Goal: Task Accomplishment & Management: Manage account settings

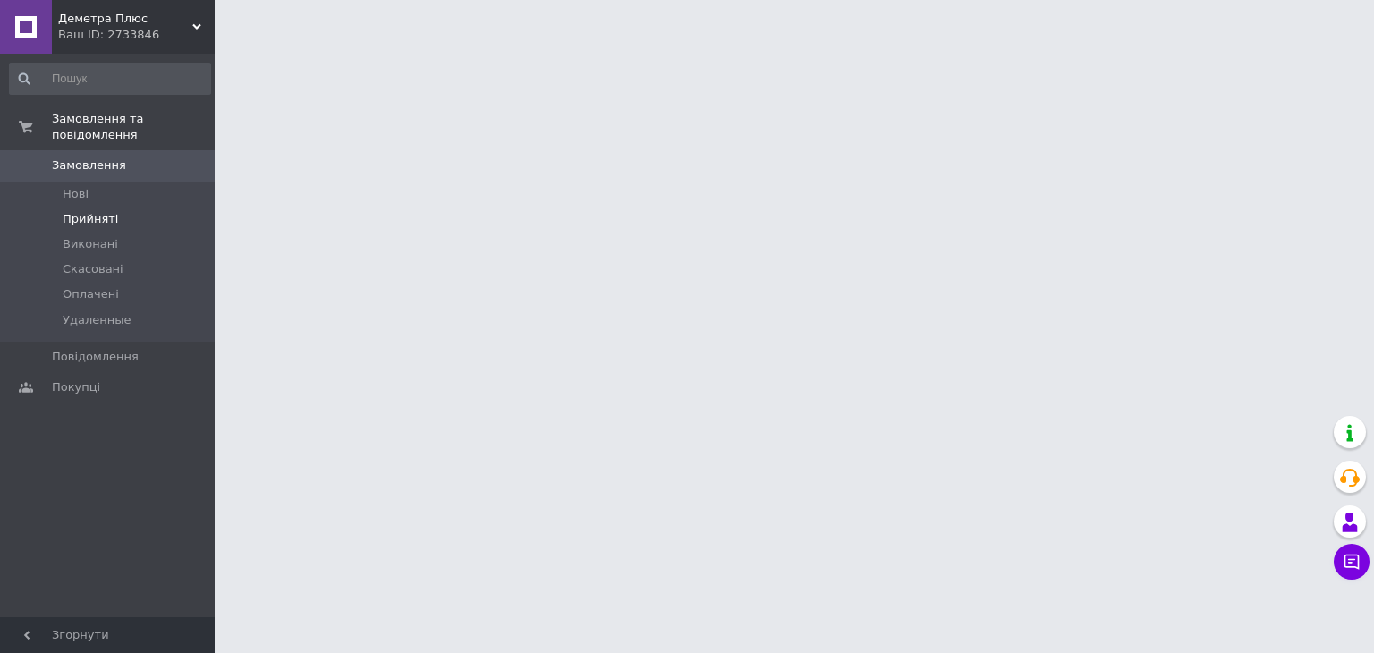
click at [111, 211] on span "Прийняті" at bounding box center [90, 219] width 55 height 16
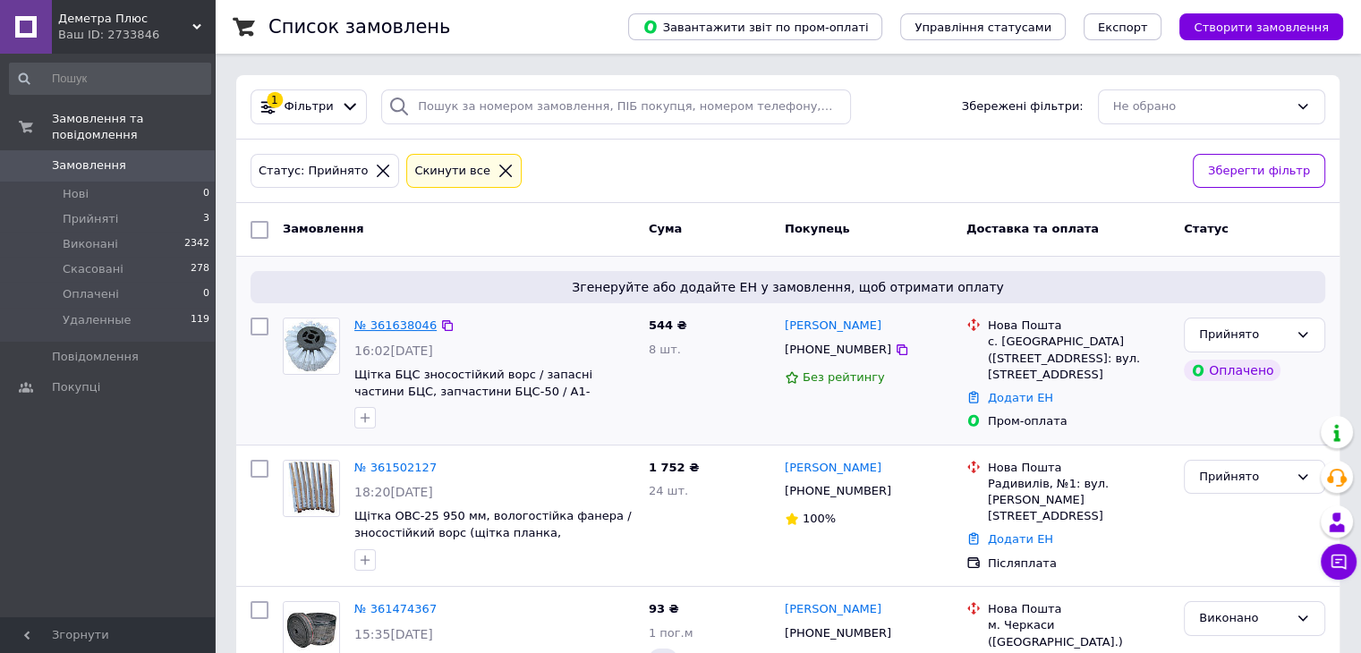
click at [407, 325] on link "№ 361638046" at bounding box center [395, 324] width 82 height 13
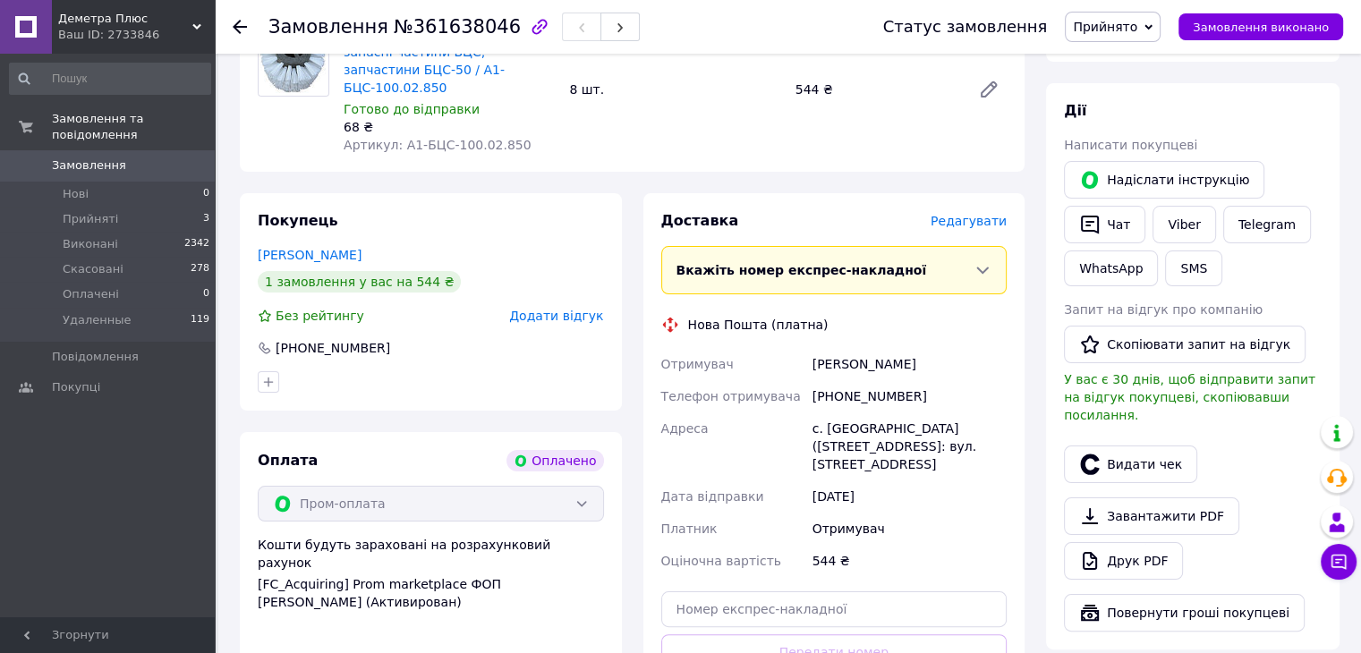
scroll to position [268, 0]
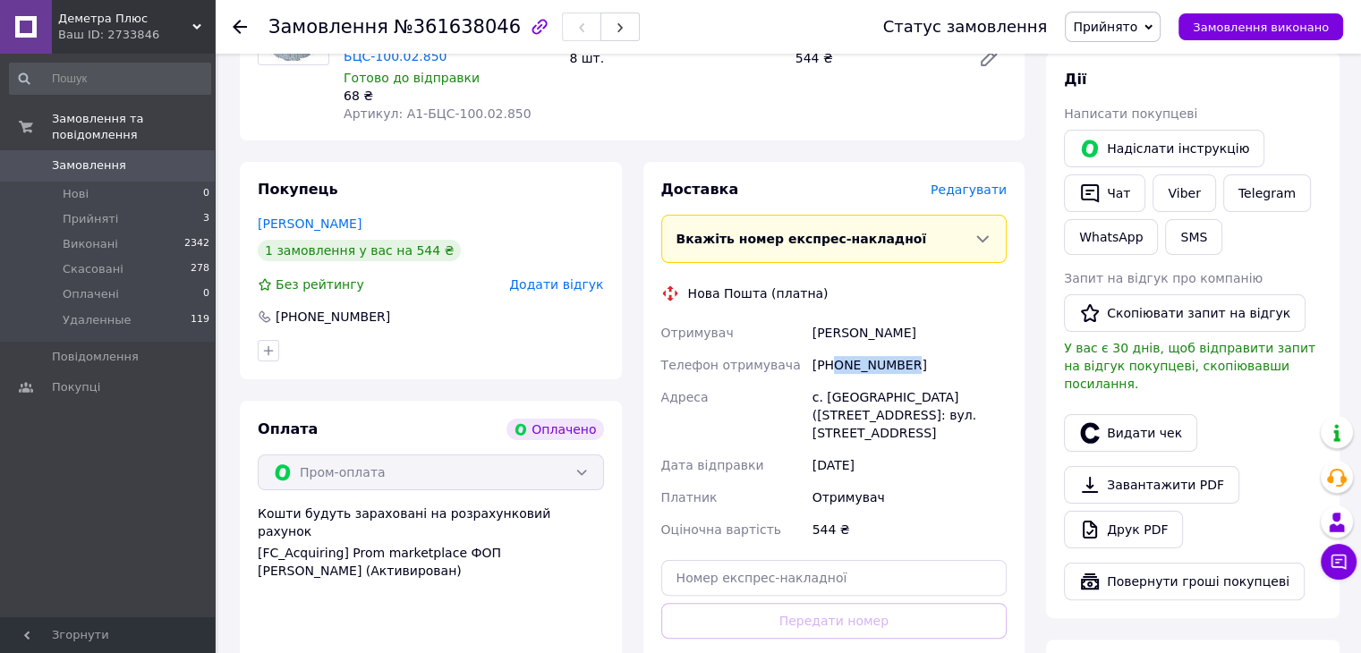
drag, startPoint x: 920, startPoint y: 348, endPoint x: 834, endPoint y: 355, distance: 86.2
click at [834, 355] on div "[PHONE_NUMBER]" at bounding box center [909, 365] width 201 height 32
copy div "0673245555"
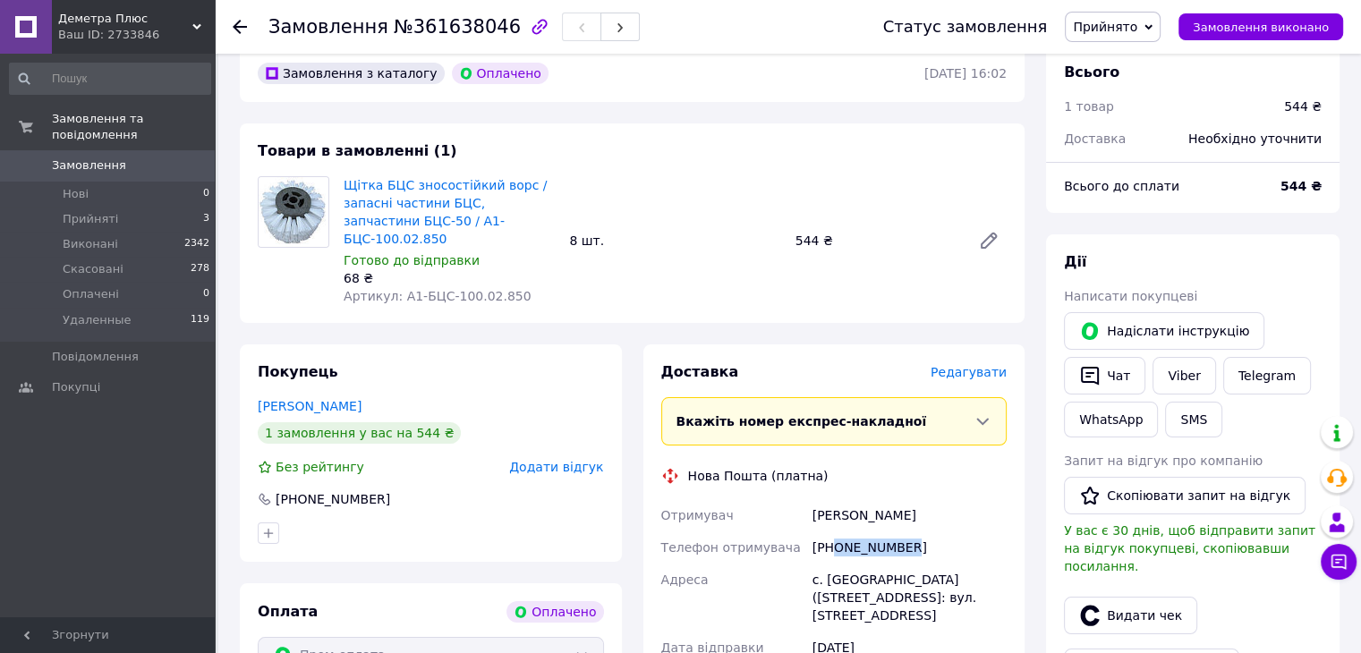
scroll to position [0, 0]
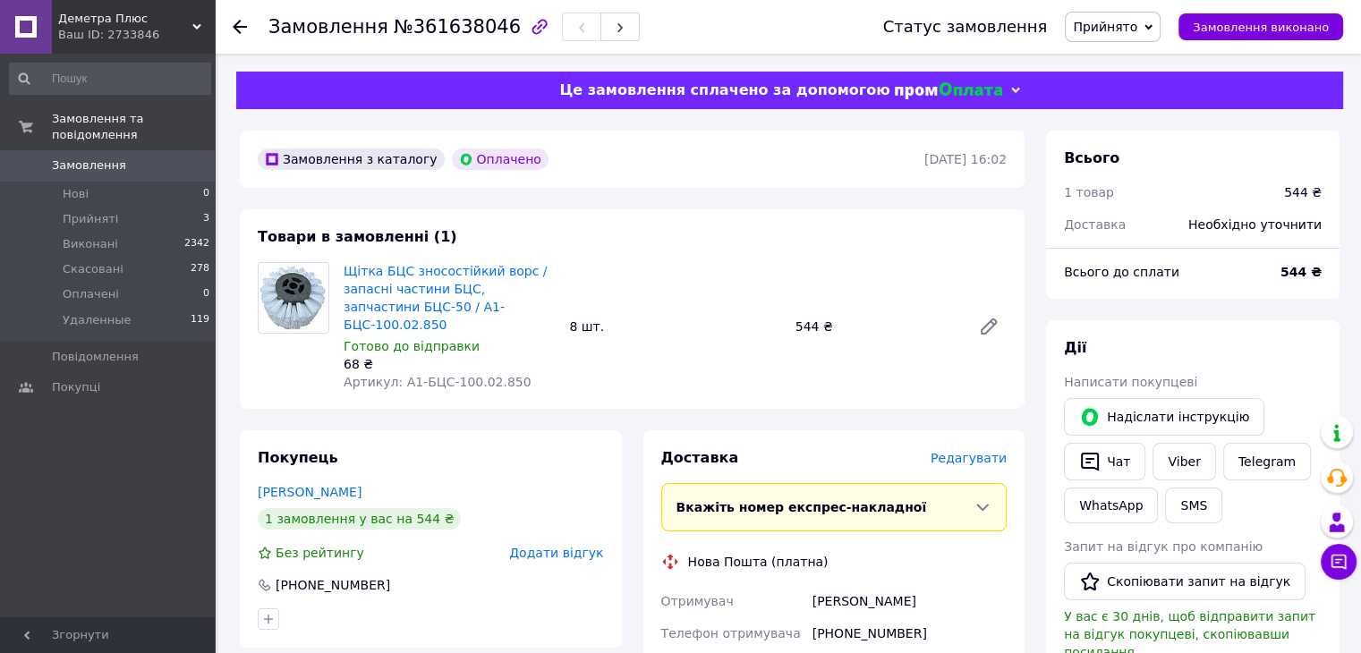
click at [1201, 132] on div "Всього 1 товар 544 ₴ Доставка Необхідно уточнити" at bounding box center [1192, 182] width 293 height 103
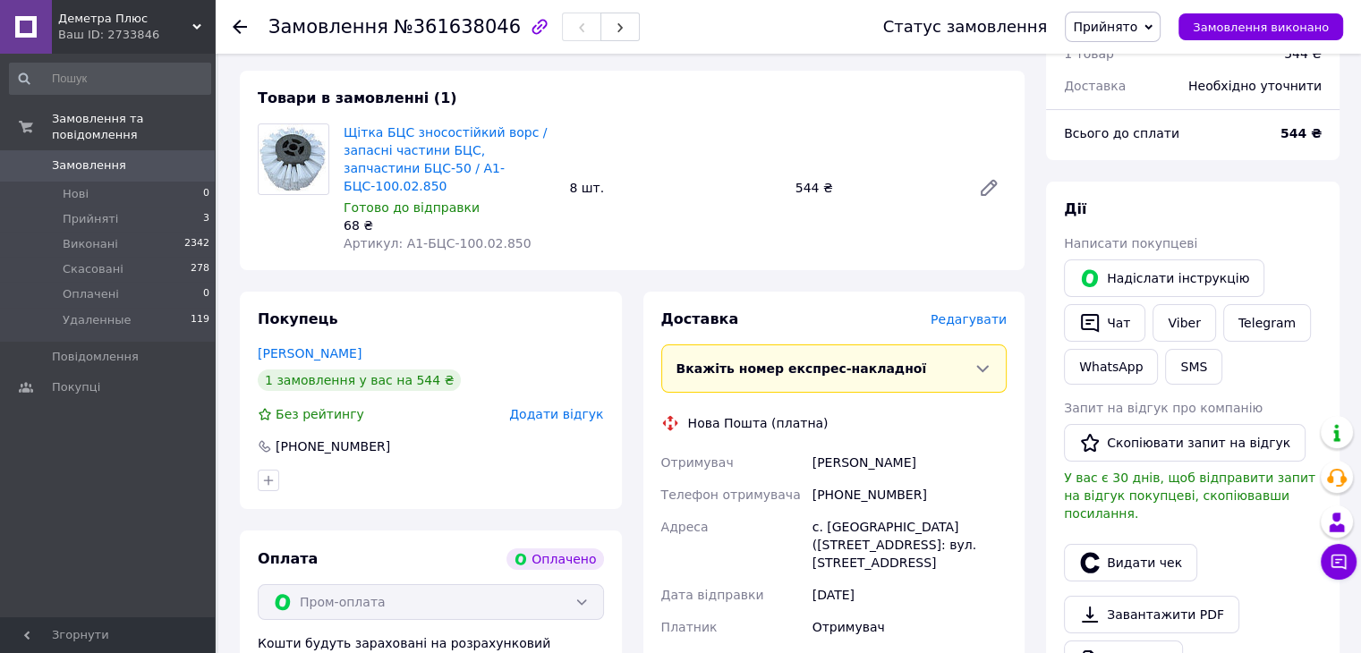
scroll to position [179, 0]
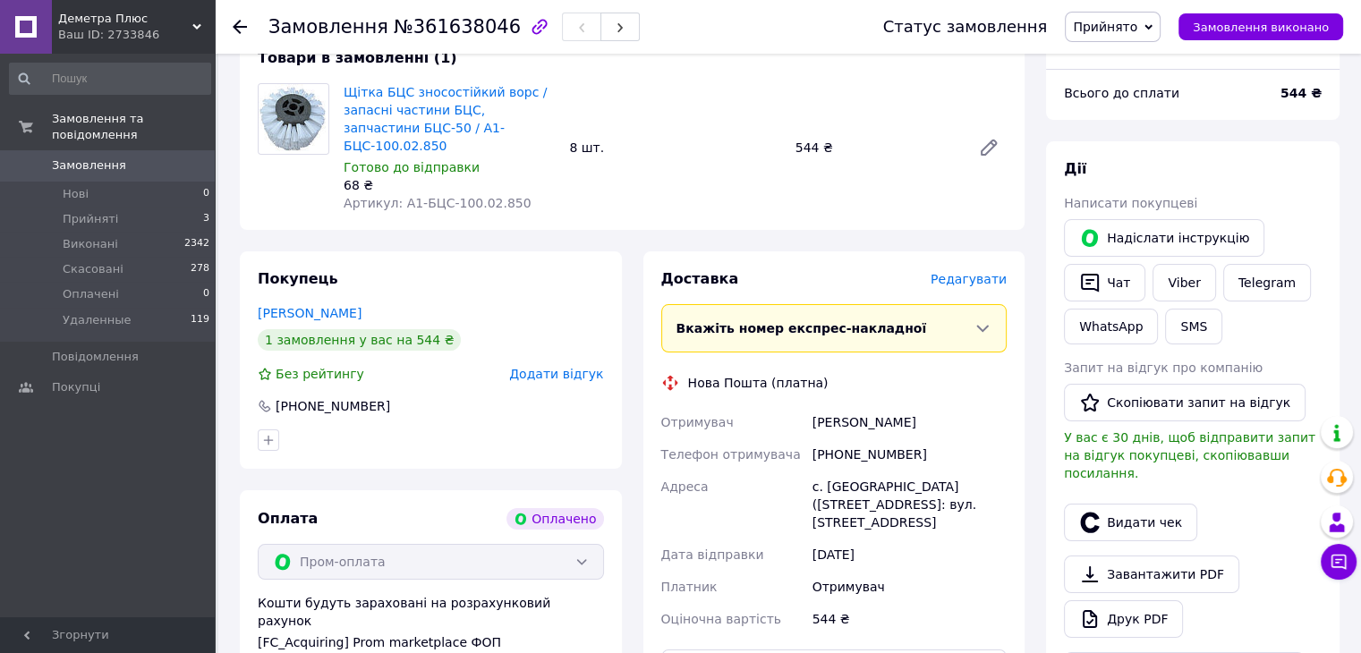
click at [262, 232] on div "Замовлення з каталогу Оплачено [DATE] 16:02 Товари в замовленні (1) Щітка БЦС з…" at bounding box center [632, 546] width 806 height 1189
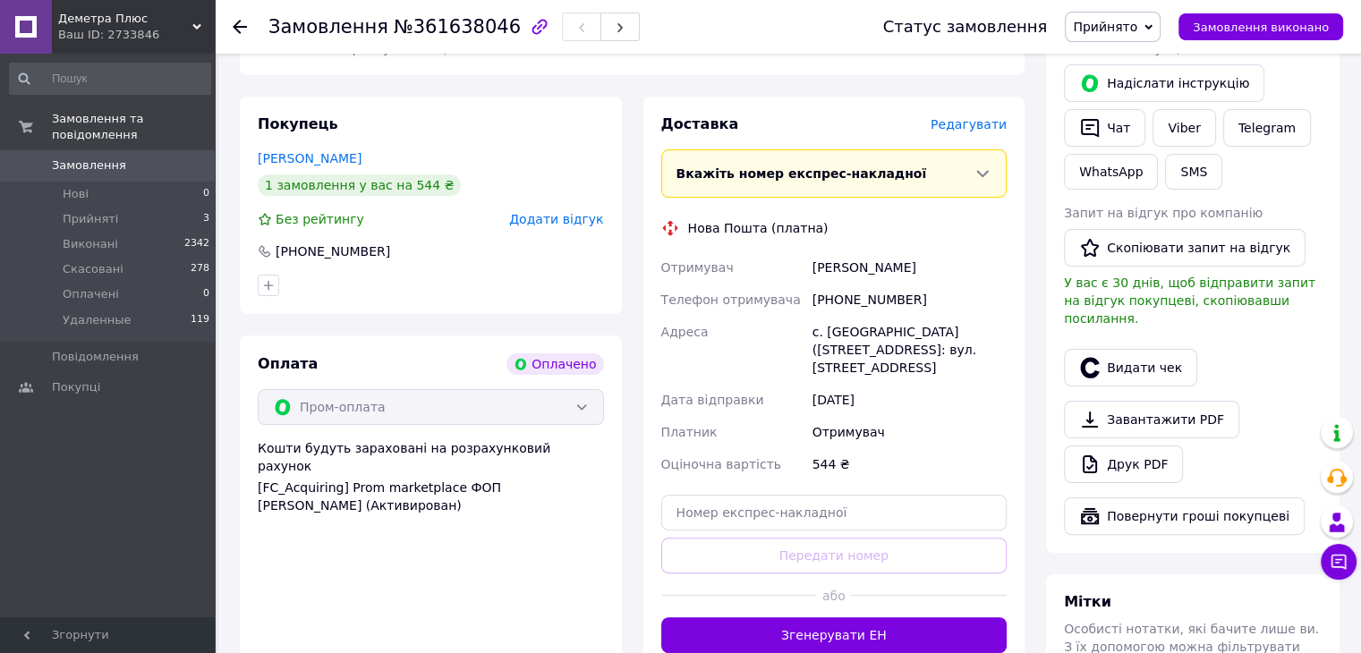
scroll to position [0, 0]
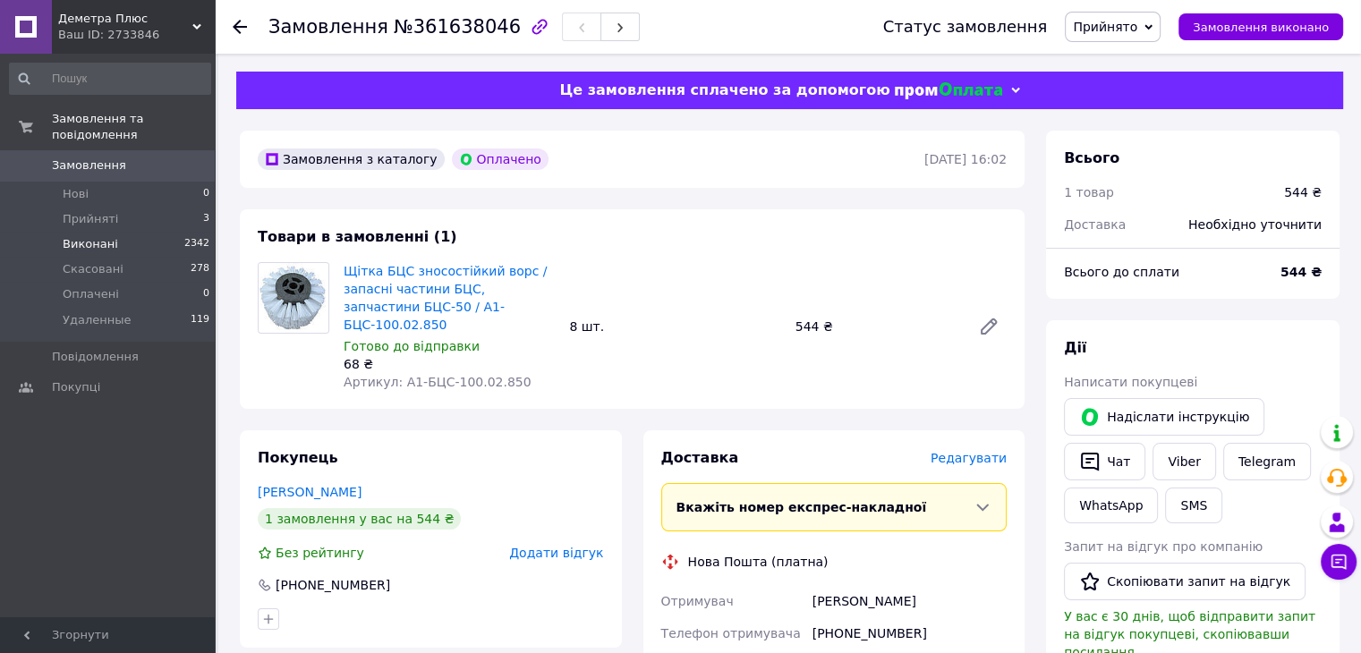
click at [127, 232] on li "Виконані 2342" at bounding box center [110, 244] width 220 height 25
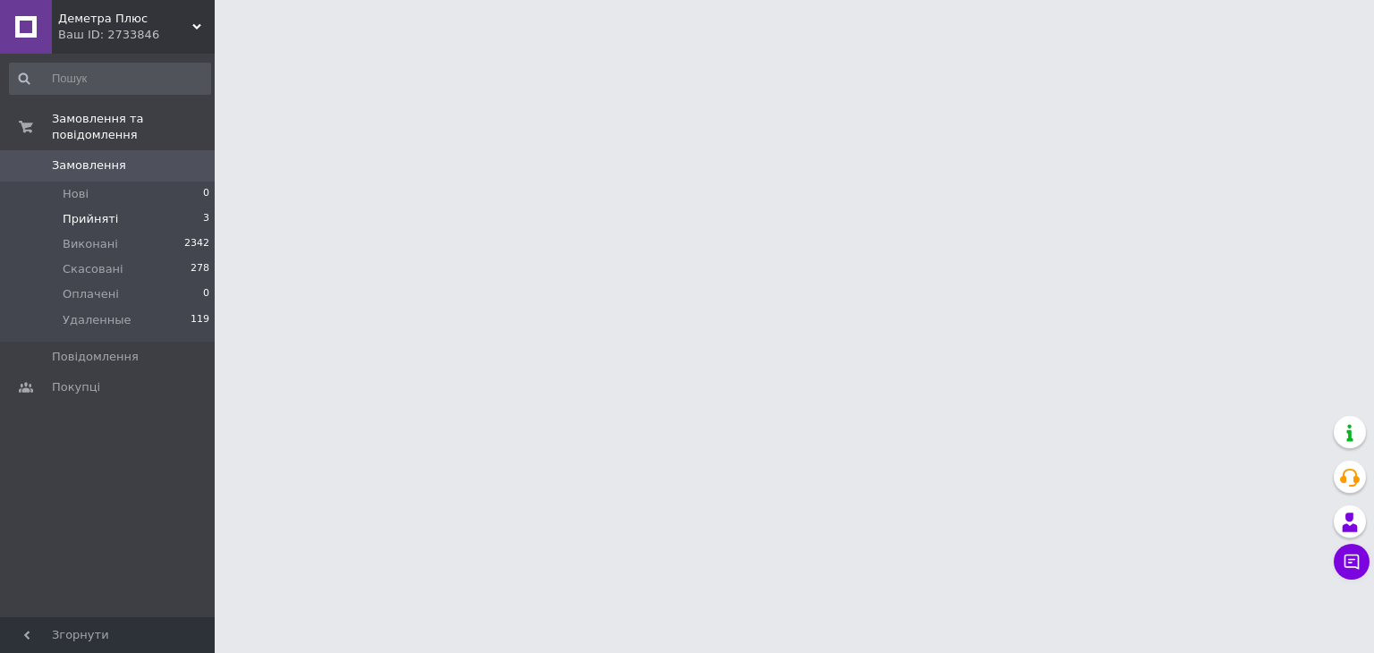
click at [116, 207] on li "Прийняті 3" at bounding box center [110, 219] width 220 height 25
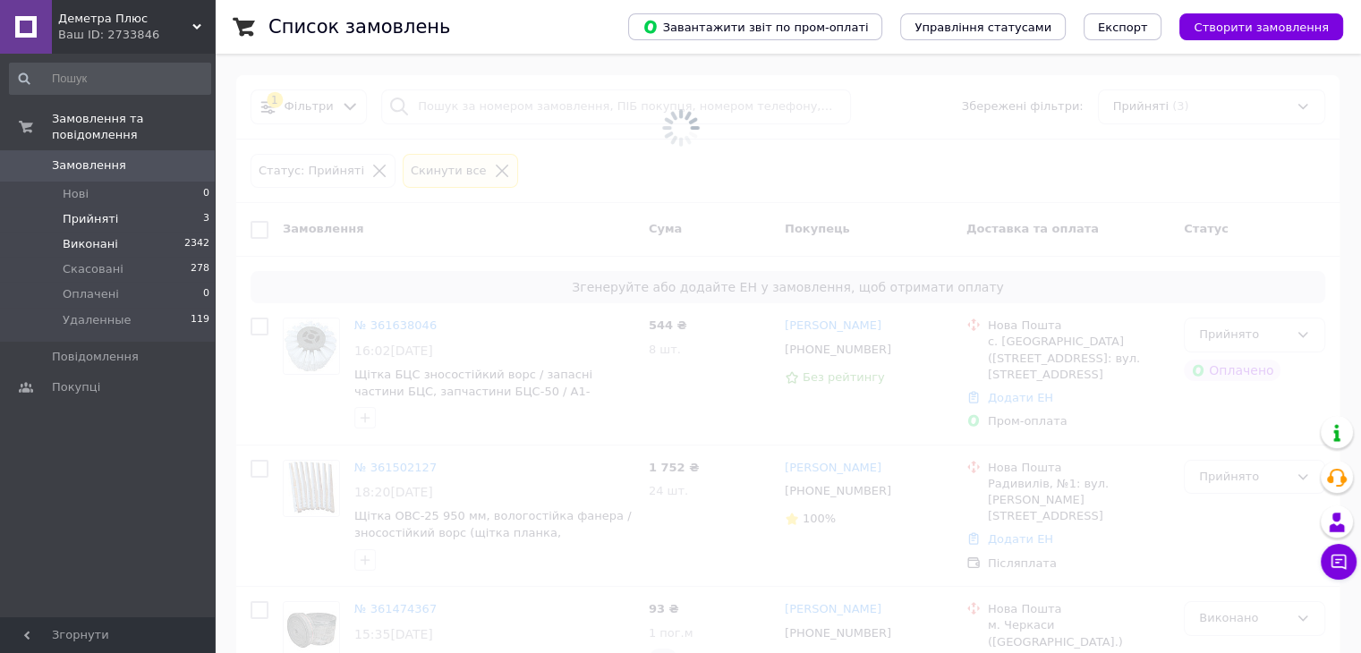
click at [118, 232] on li "Виконані 2342" at bounding box center [110, 244] width 220 height 25
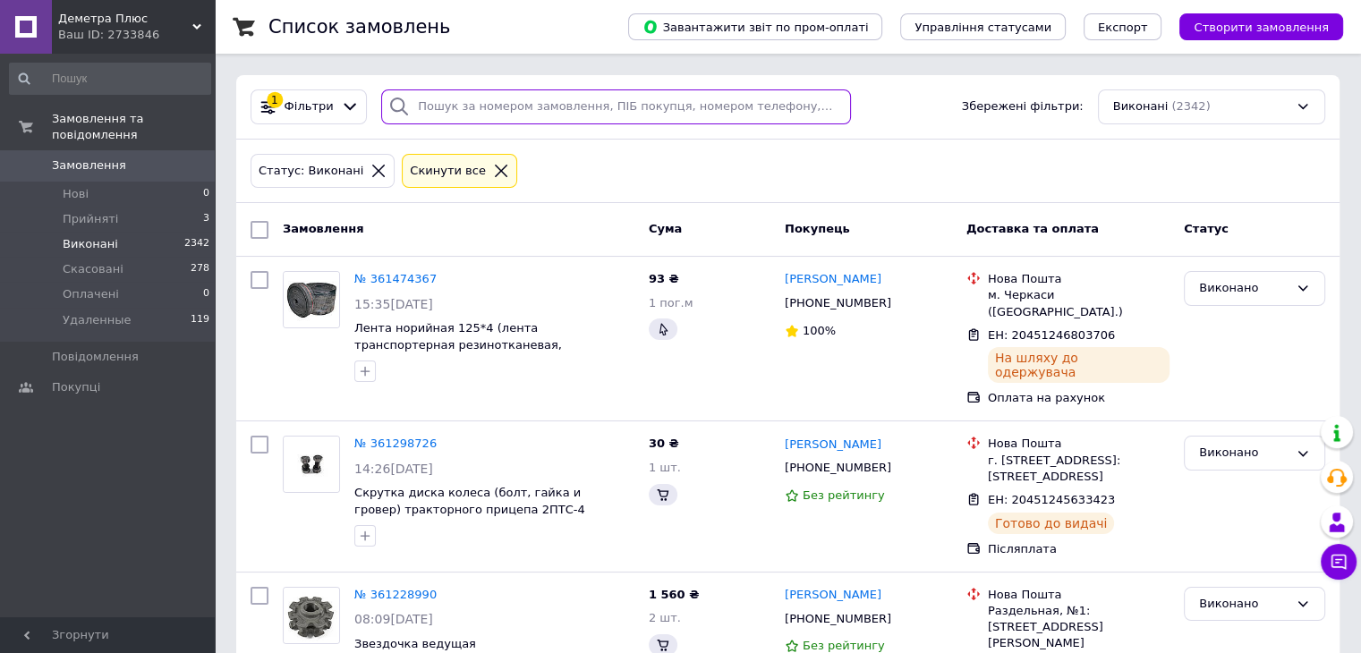
click at [464, 119] on input "search" at bounding box center [616, 106] width 470 height 35
paste input "[PHONE_NUMBER]"
type input "[PHONE_NUMBER]"
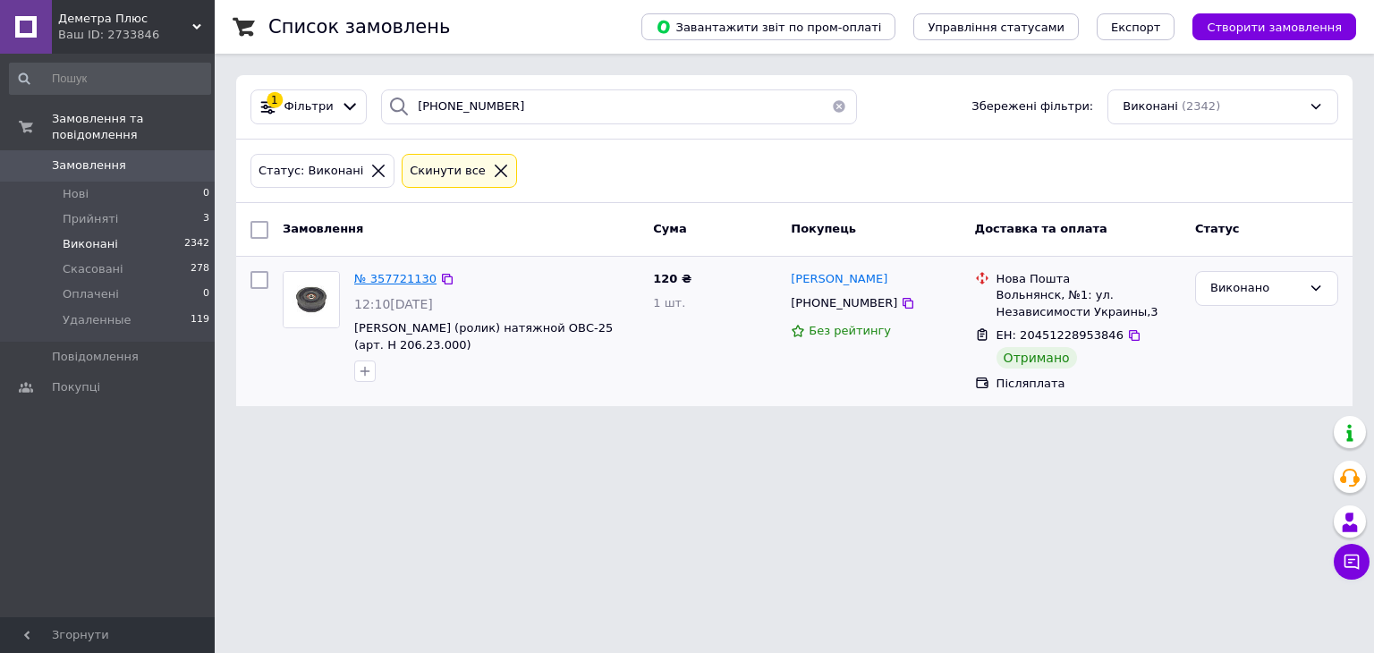
click at [403, 276] on span "№ 357721130" at bounding box center [395, 278] width 82 height 13
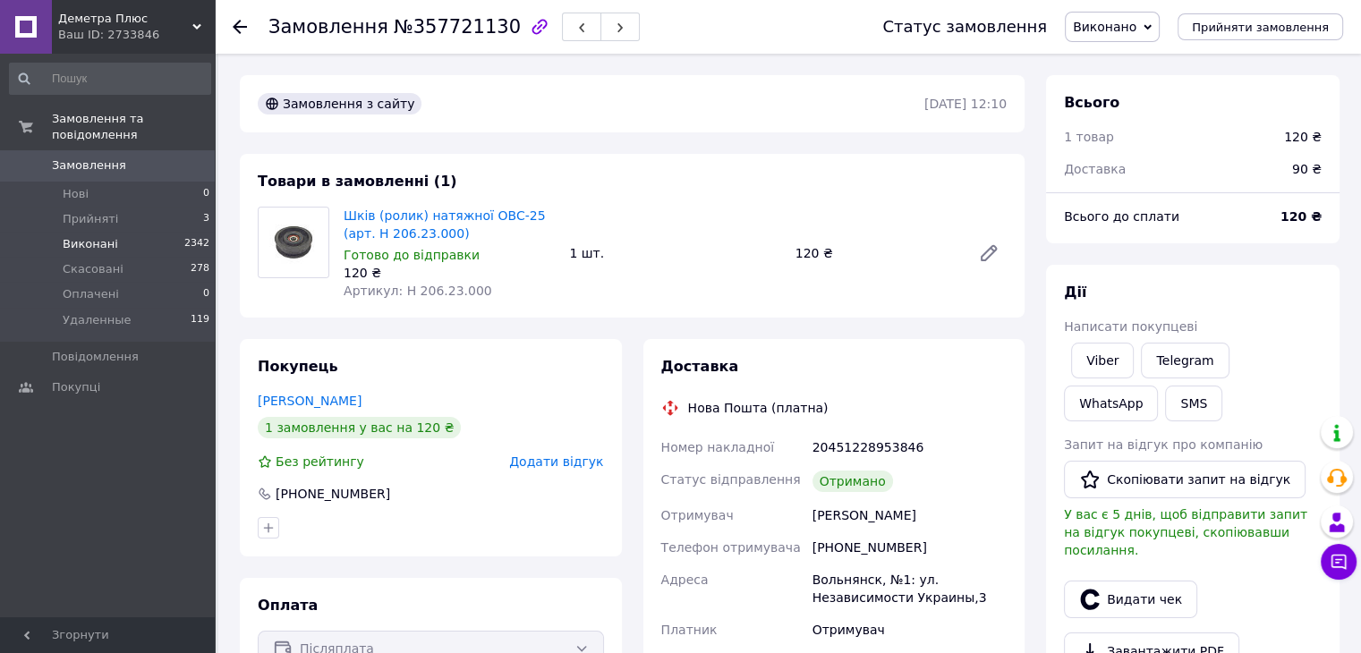
click at [143, 232] on li "Виконані 2342" at bounding box center [110, 244] width 220 height 25
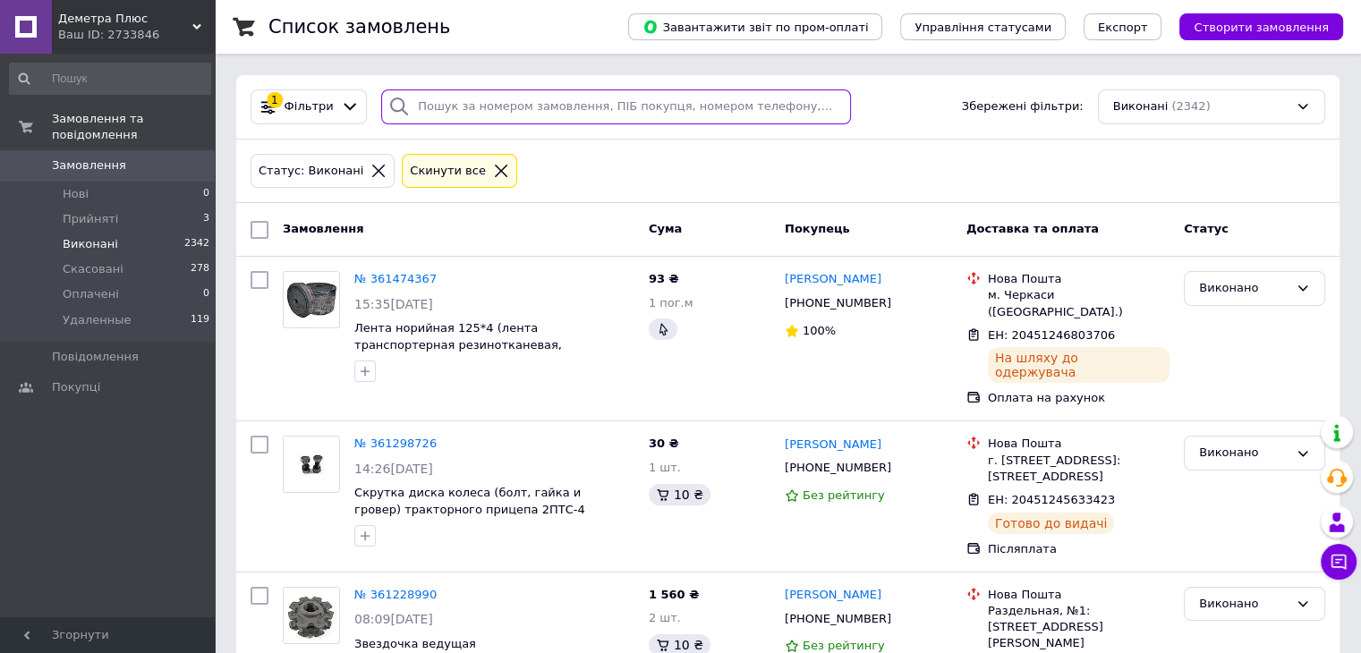
click at [447, 111] on input "search" at bounding box center [616, 106] width 470 height 35
paste input "[PHONE_NUMBER]"
type input "[PHONE_NUMBER]"
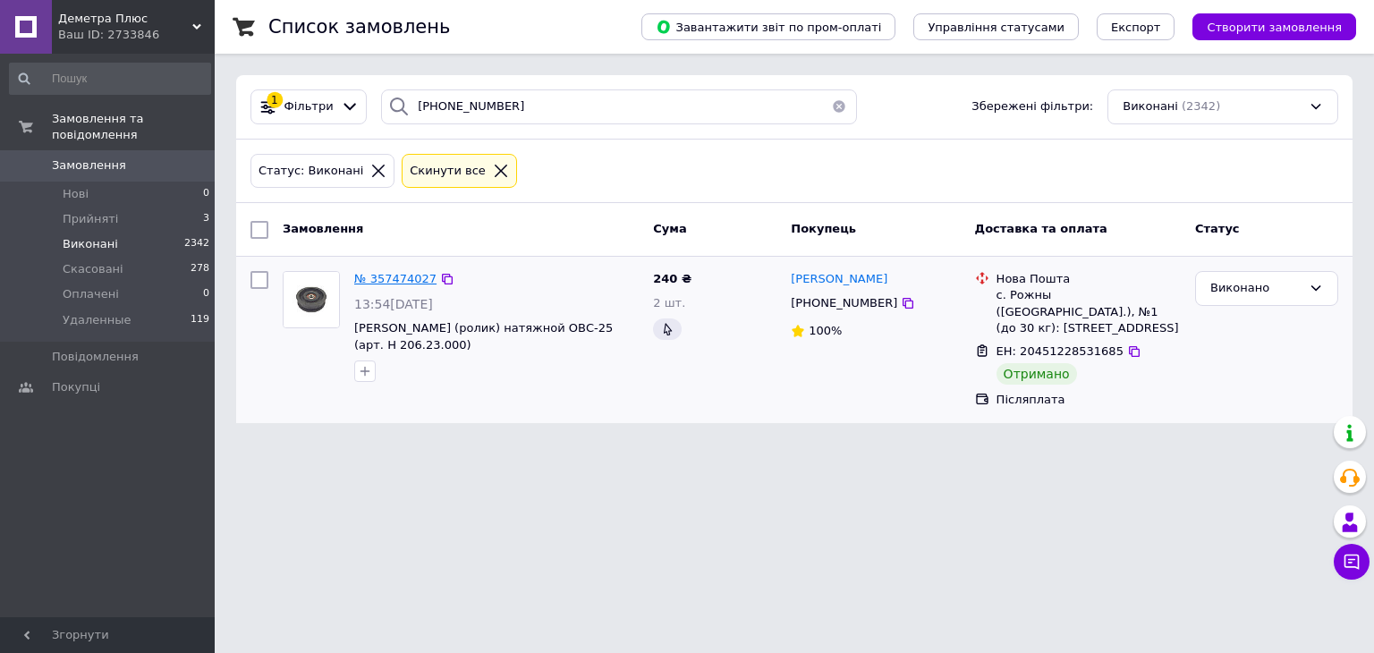
click at [389, 283] on span "№ 357474027" at bounding box center [395, 278] width 82 height 13
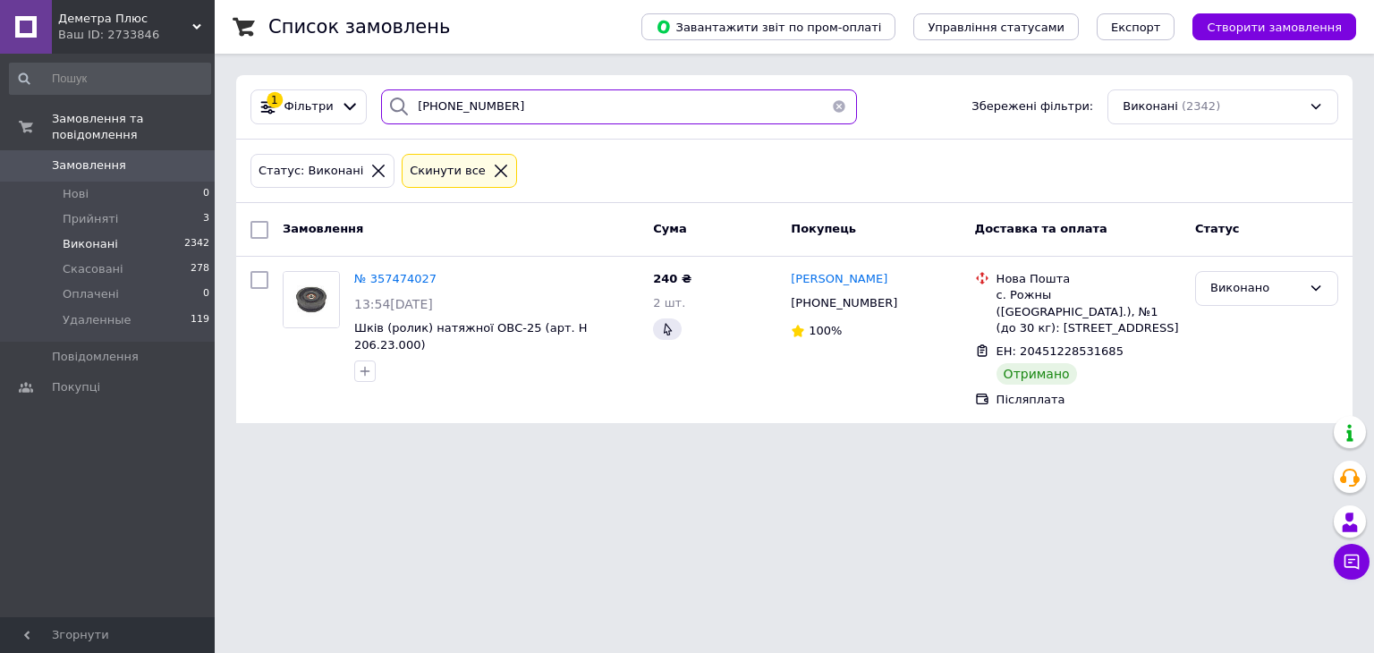
drag, startPoint x: 515, startPoint y: 123, endPoint x: 407, endPoint y: 114, distance: 108.6
click at [411, 117] on input "[PHONE_NUMBER]" at bounding box center [619, 106] width 476 height 35
paste input "6) [PHONE_NUMBER]"
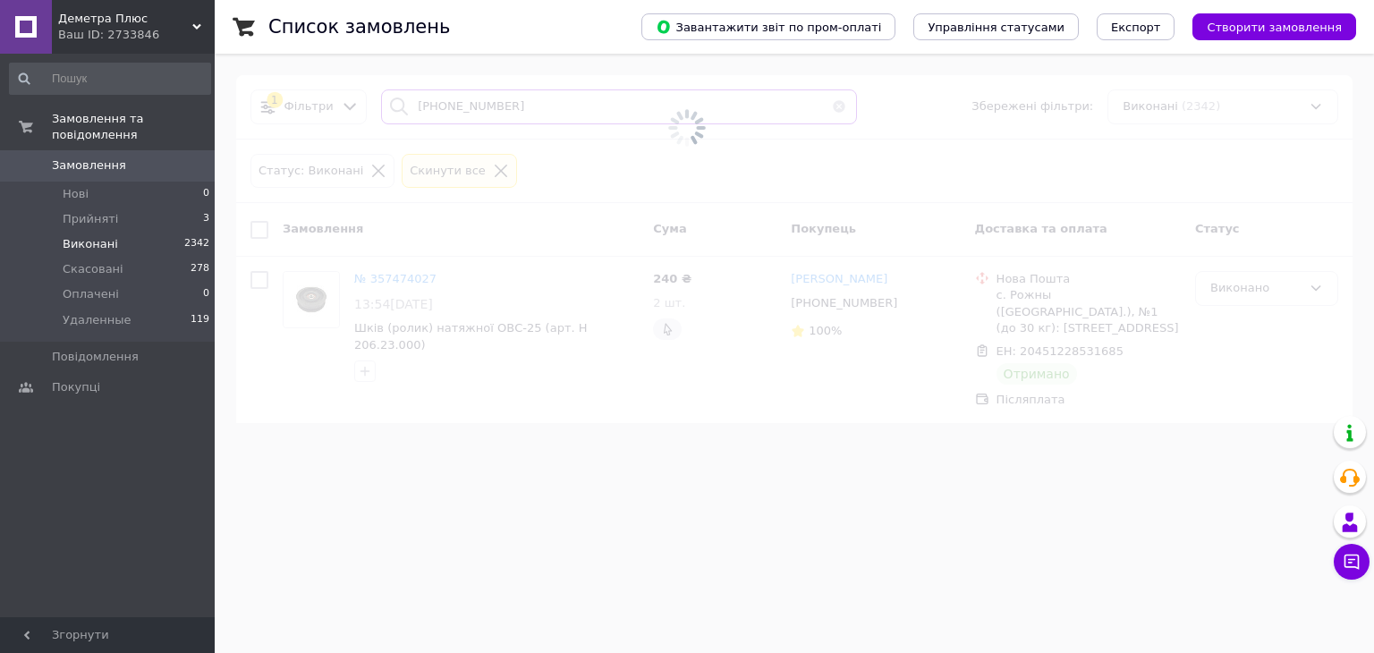
type input "[PHONE_NUMBER]"
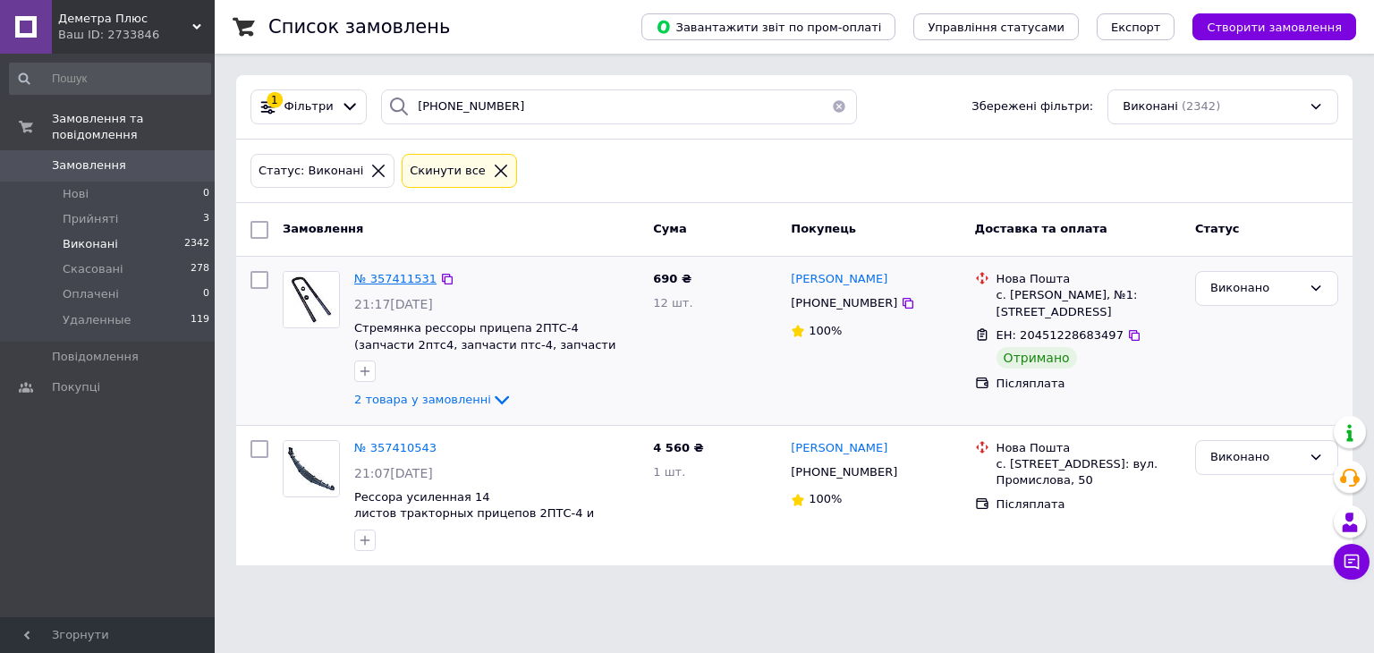
click at [399, 280] on span "№ 357411531" at bounding box center [395, 278] width 82 height 13
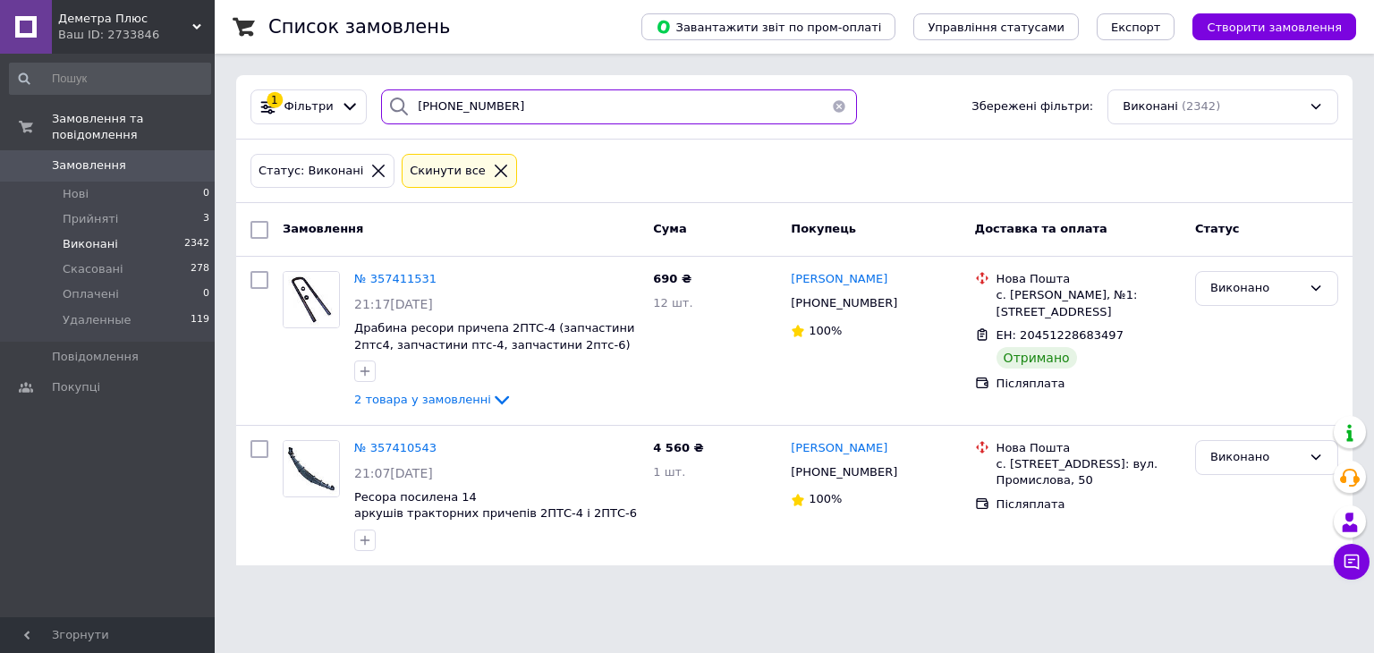
drag, startPoint x: 518, startPoint y: 105, endPoint x: 390, endPoint y: 88, distance: 129.1
click at [410, 99] on input "[PHONE_NUMBER]" at bounding box center [619, 106] width 476 height 35
paste input "7) [PHONE_NUMBER]"
type input "[PHONE_NUMBER]"
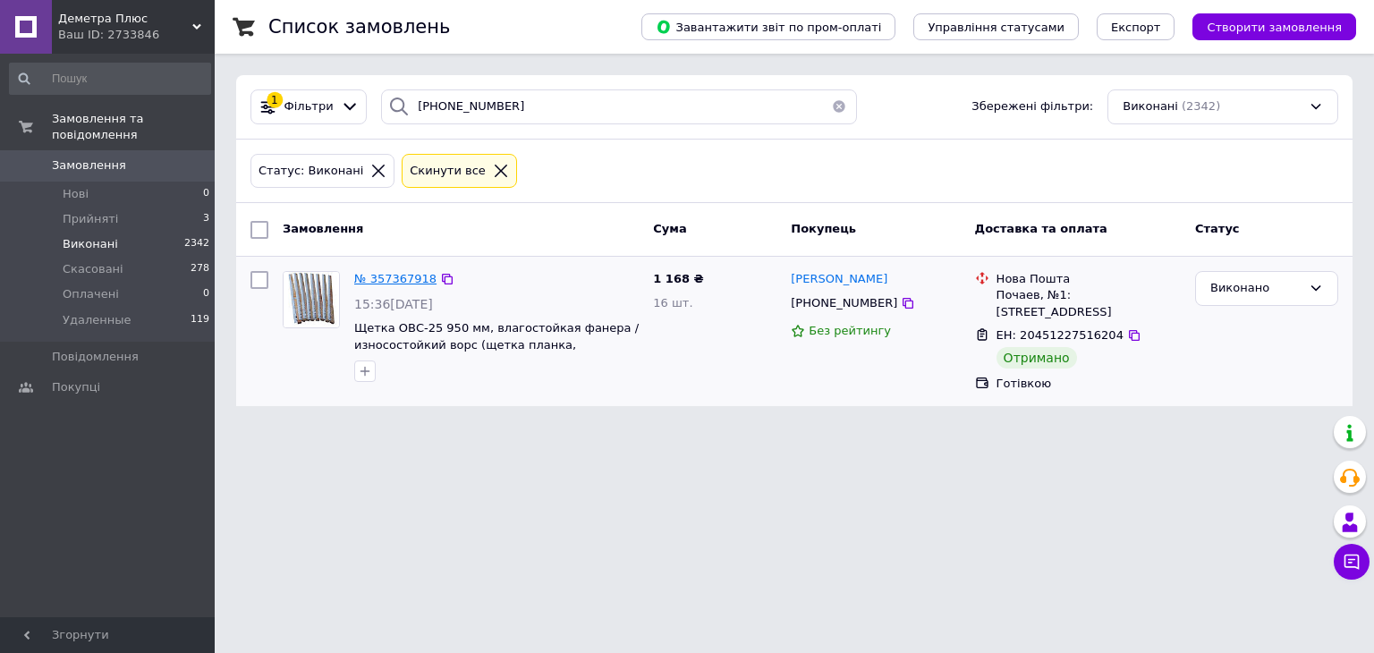
click at [400, 279] on span "№ 357367918" at bounding box center [395, 278] width 82 height 13
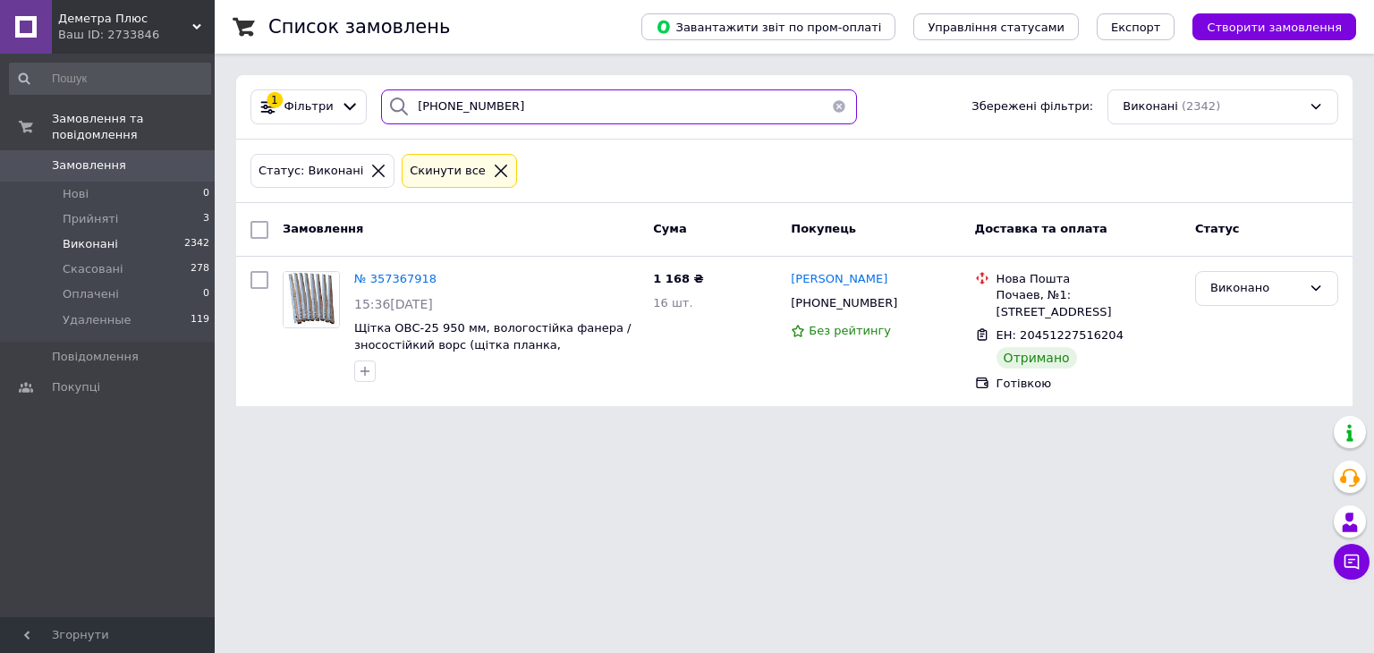
drag, startPoint x: 479, startPoint y: 103, endPoint x: 386, endPoint y: 87, distance: 93.5
click at [395, 91] on div "[PHONE_NUMBER]" at bounding box center [619, 106] width 476 height 35
paste input "50) [PHONE_NUMBER]"
type input "[PHONE_NUMBER]"
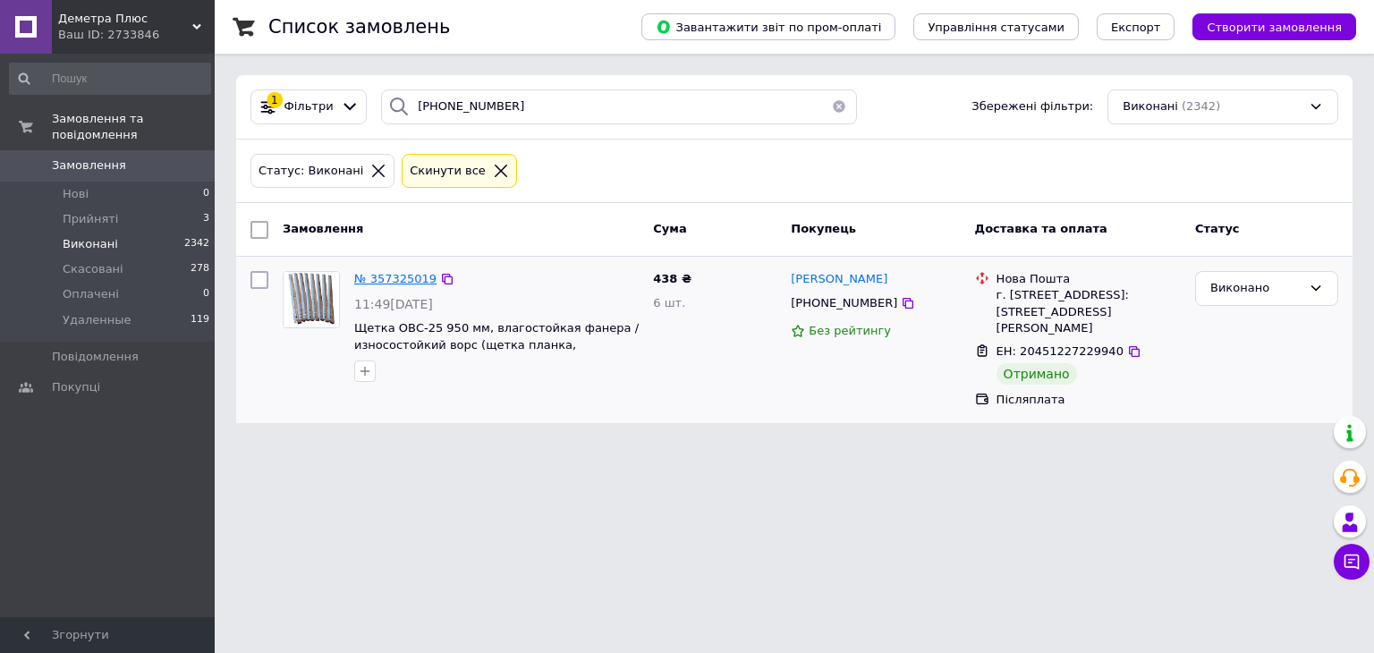
click at [401, 278] on span "№ 357325019" at bounding box center [395, 278] width 82 height 13
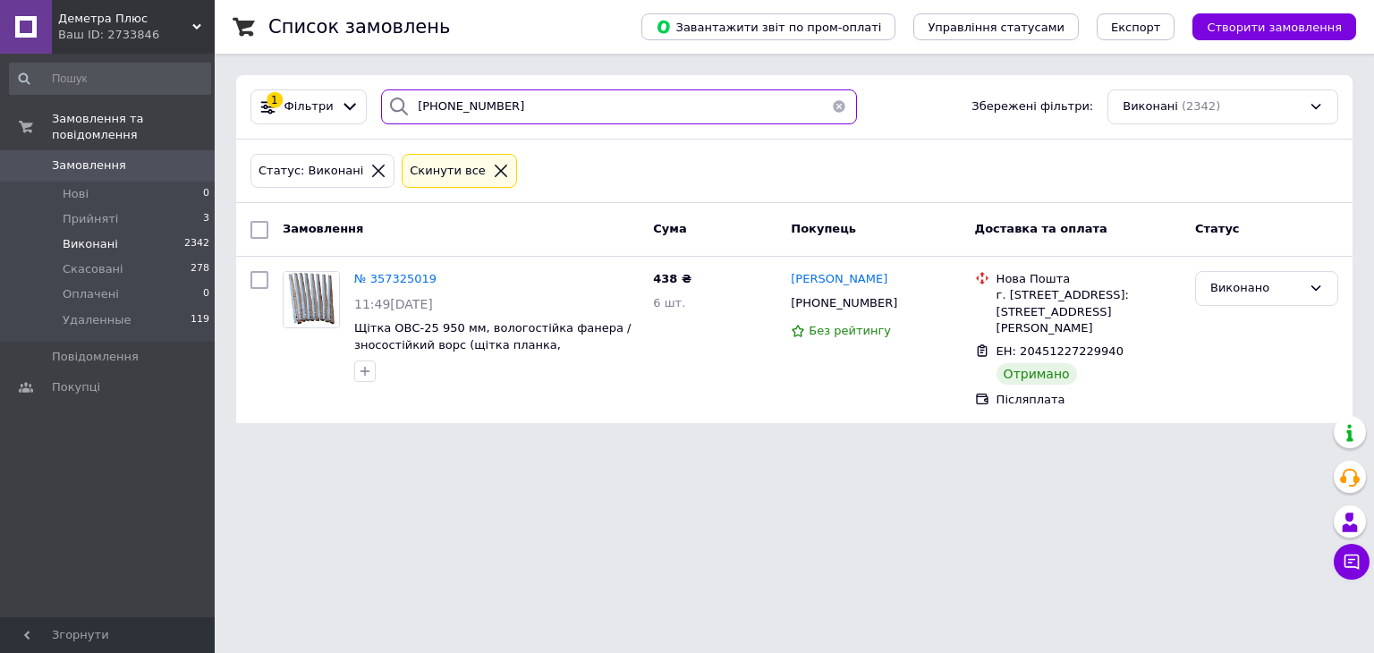
drag, startPoint x: 462, startPoint y: 110, endPoint x: 379, endPoint y: 98, distance: 83.1
click at [382, 99] on div "[PHONE_NUMBER]" at bounding box center [619, 106] width 476 height 35
paste input "96) [PHONE_NUMBER]"
type input "[PHONE_NUMBER]"
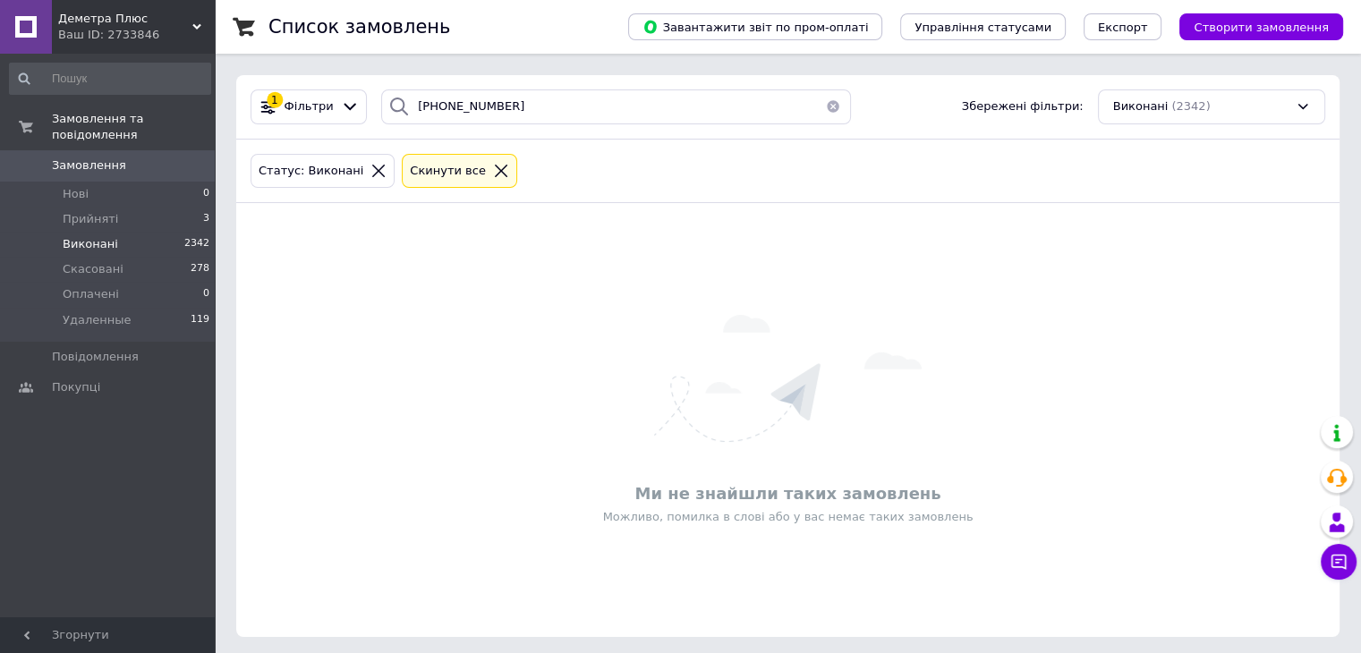
click at [141, 232] on li "Виконані 2342" at bounding box center [110, 244] width 220 height 25
